Goal: Find specific page/section: Find specific page/section

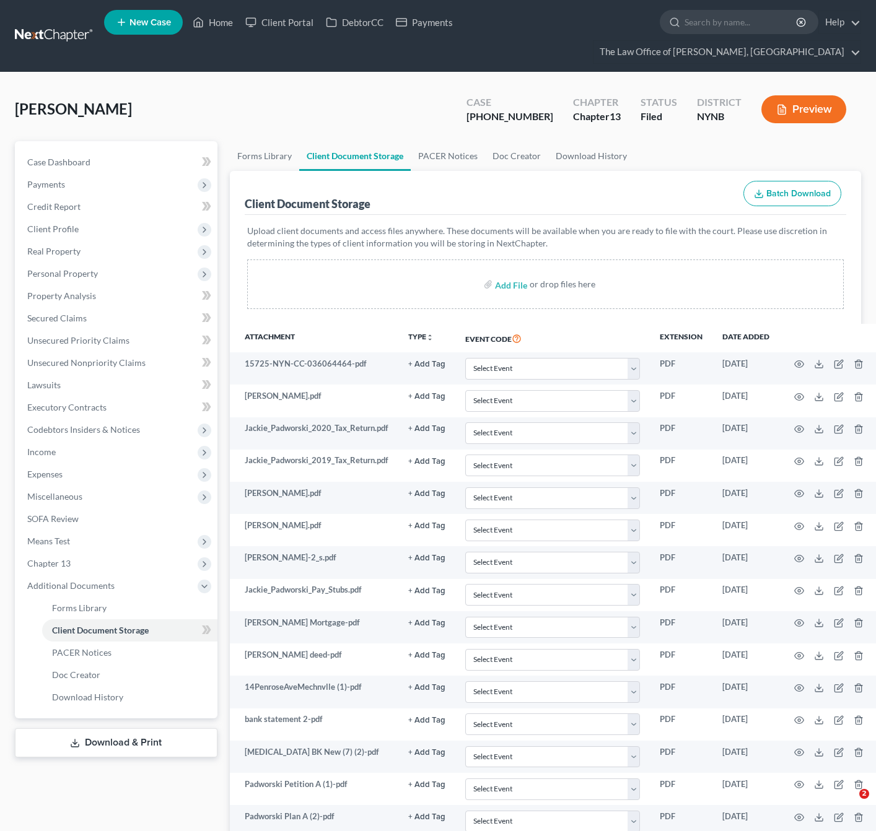
select select "1"
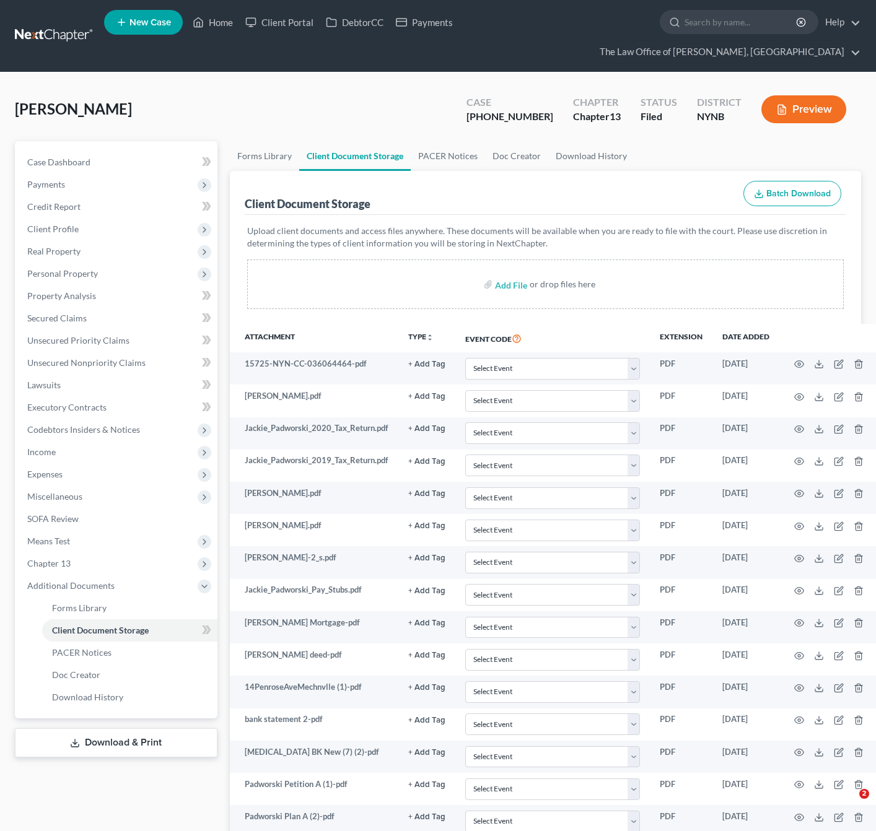
select select "1"
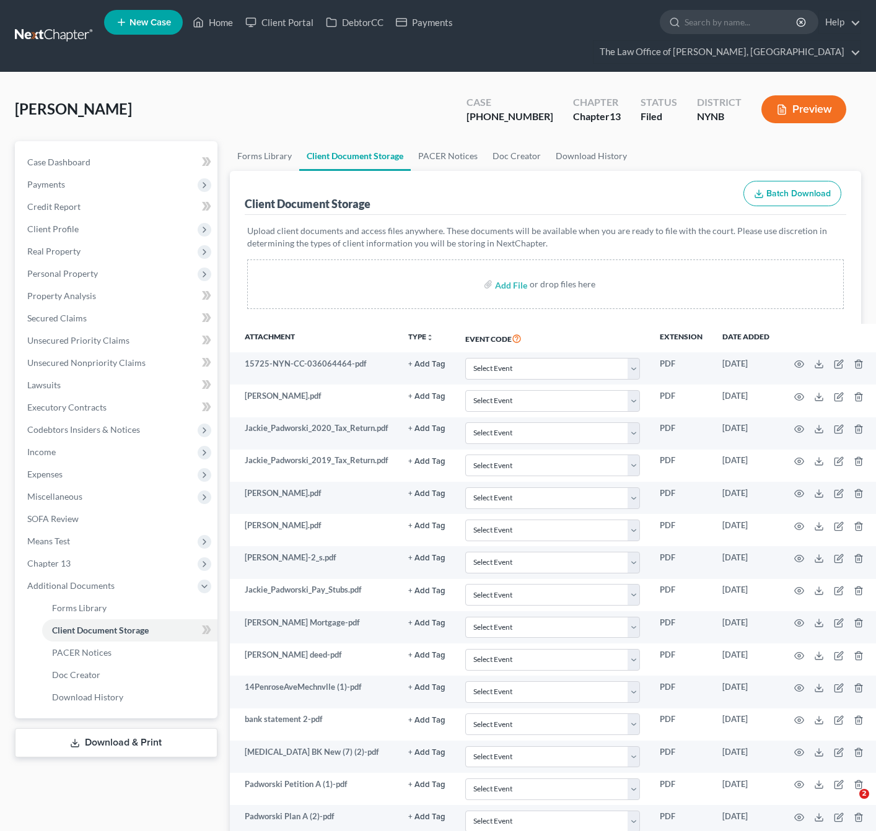
select select "1"
click at [216, 22] on link "Home" at bounding box center [212, 22] width 53 height 22
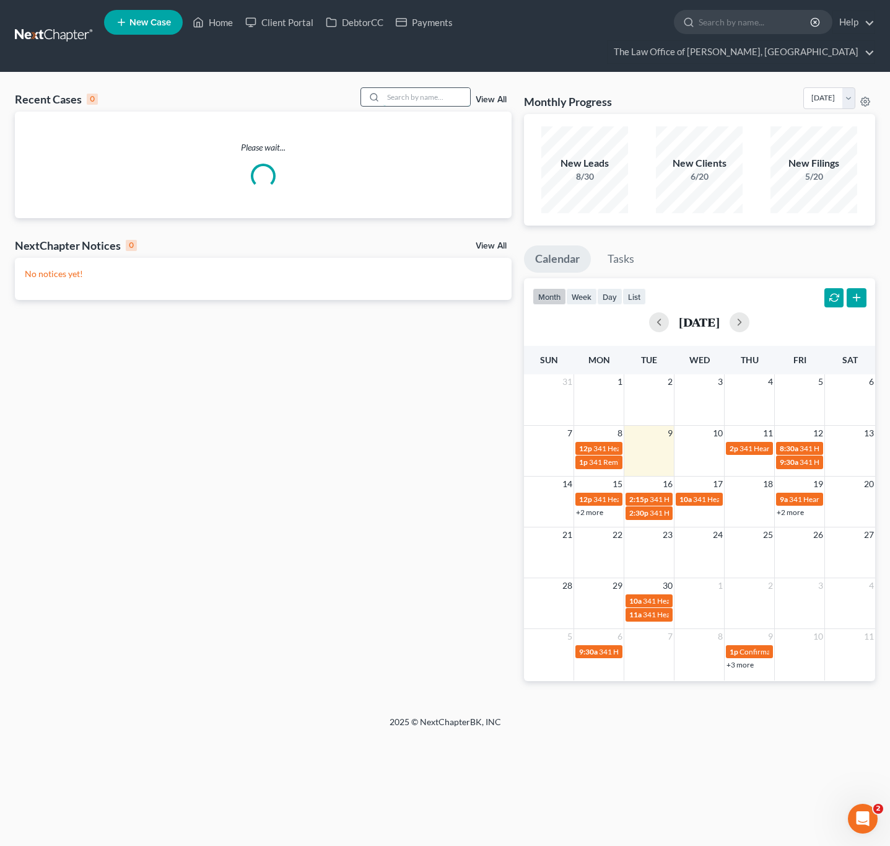
click at [447, 103] on input "search" at bounding box center [426, 97] width 87 height 18
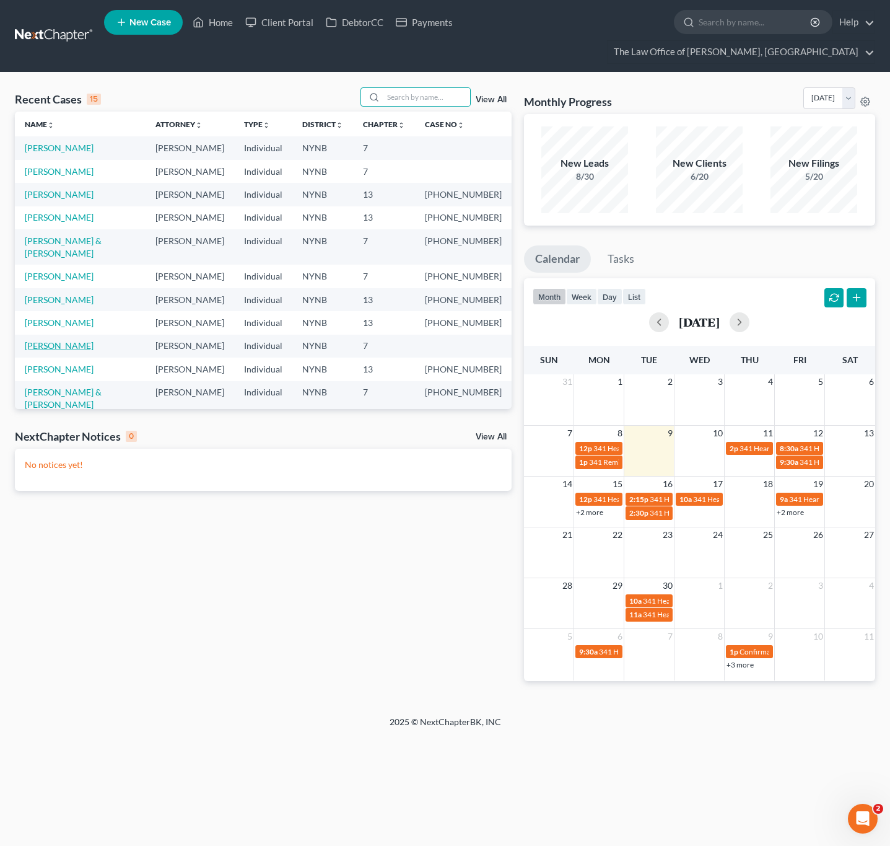
click at [82, 340] on link "Antoci, Courtney" at bounding box center [59, 345] width 69 height 11
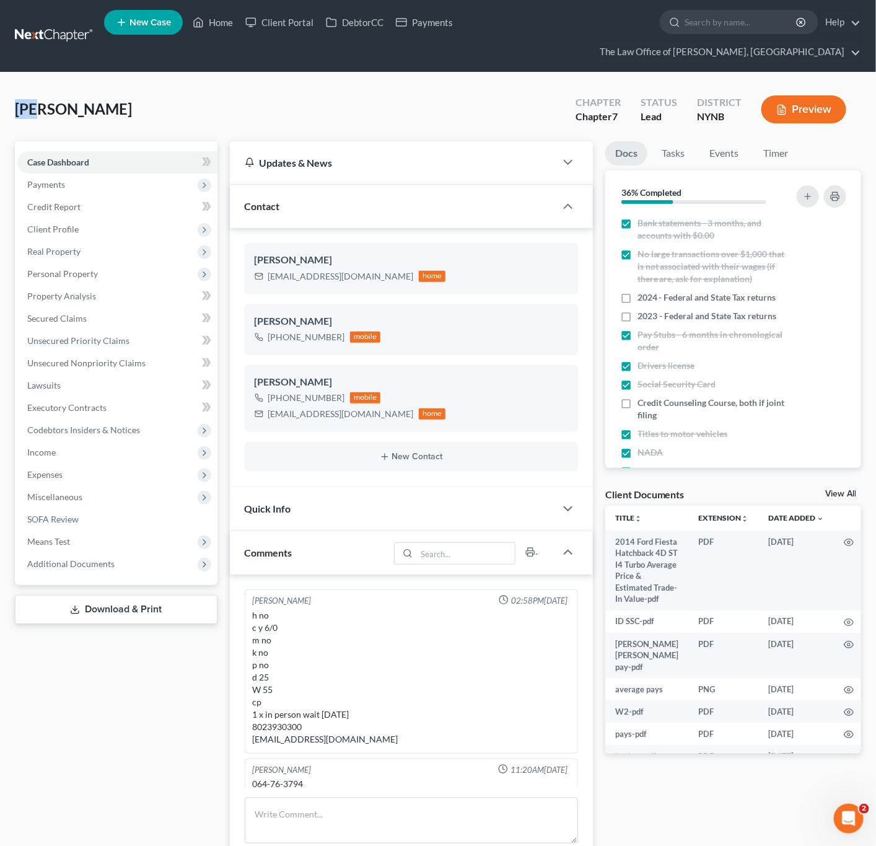
scroll to position [95, 0]
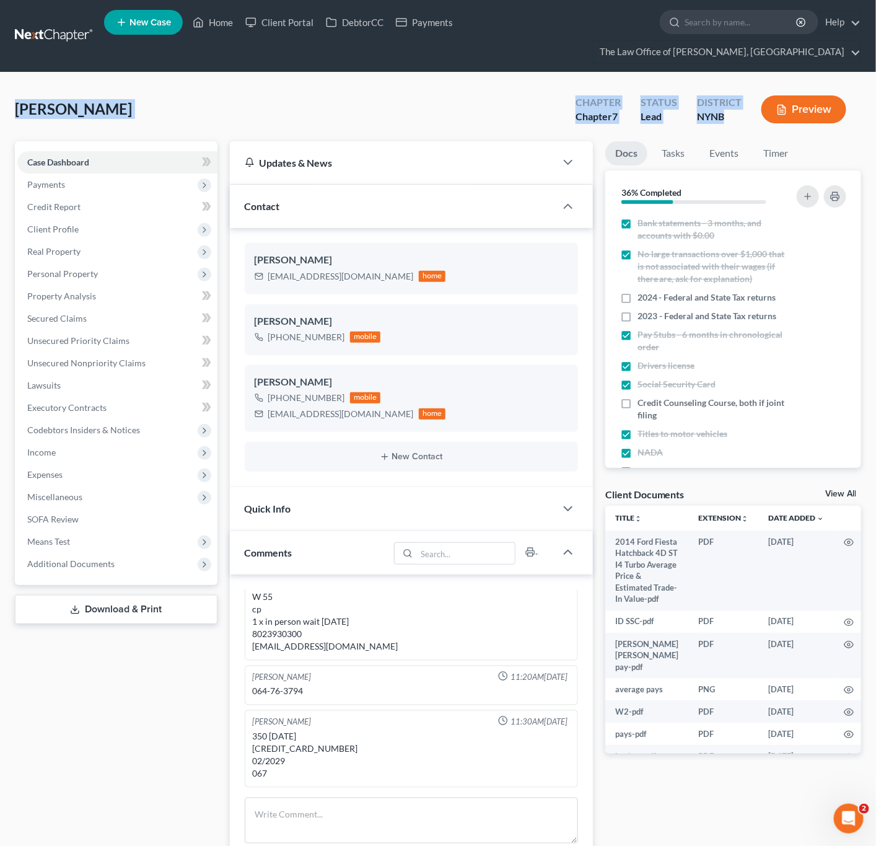
drag, startPoint x: 14, startPoint y: 115, endPoint x: 738, endPoint y: 121, distance: 724.2
click at [738, 121] on div "Antoci, Courtney Upgraded Chapter Chapter 7 Status Lead District NYNB Preview P…" at bounding box center [438, 804] width 876 height 1465
